Goal: Task Accomplishment & Management: Manage account settings

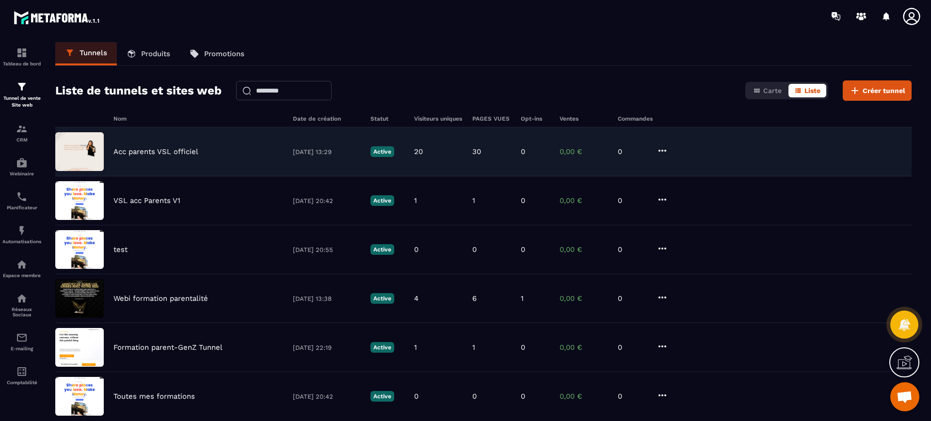
click at [150, 144] on div "Acc parents VSL officiel 02/09/2025 13:29 Active 20 30 0 0,00 € 0" at bounding box center [483, 152] width 856 height 49
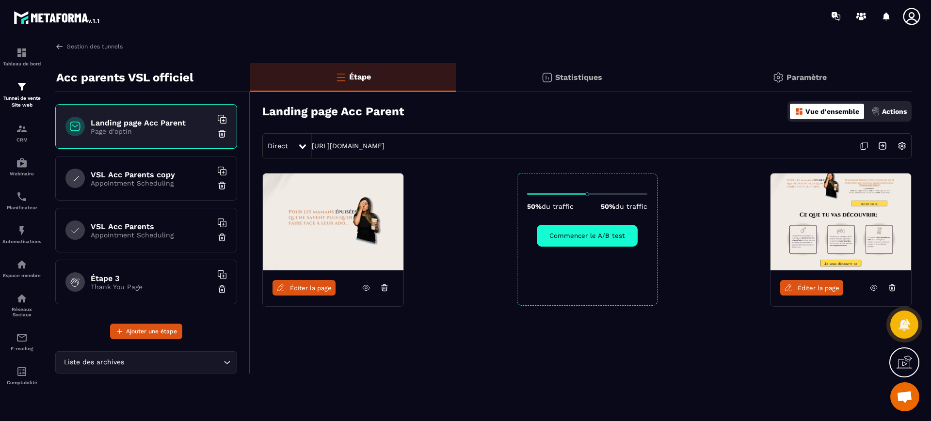
click at [314, 285] on span "Éditer la page" at bounding box center [311, 288] width 42 height 7
